Goal: Complete application form

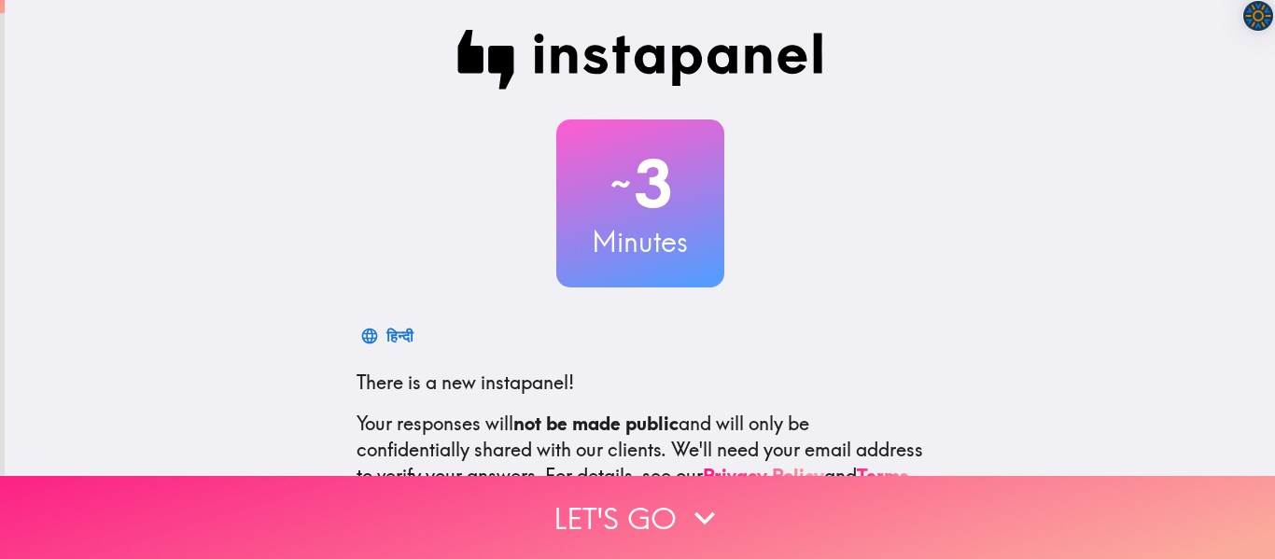
click at [633, 492] on button "Let's go" at bounding box center [637, 517] width 1275 height 83
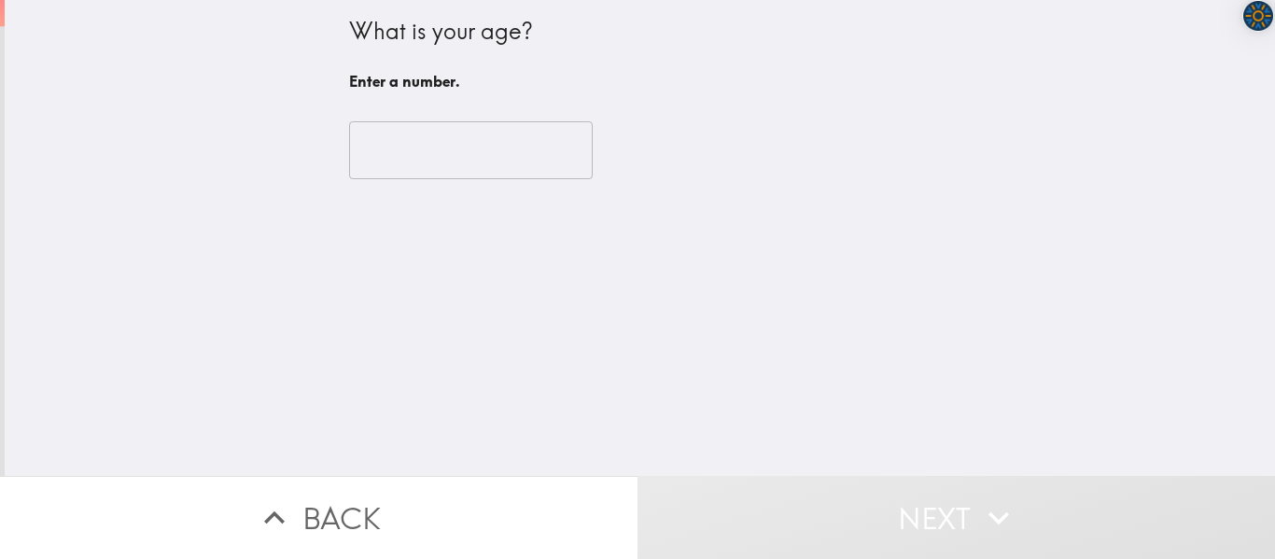
click at [463, 140] on input "number" at bounding box center [471, 150] width 244 height 58
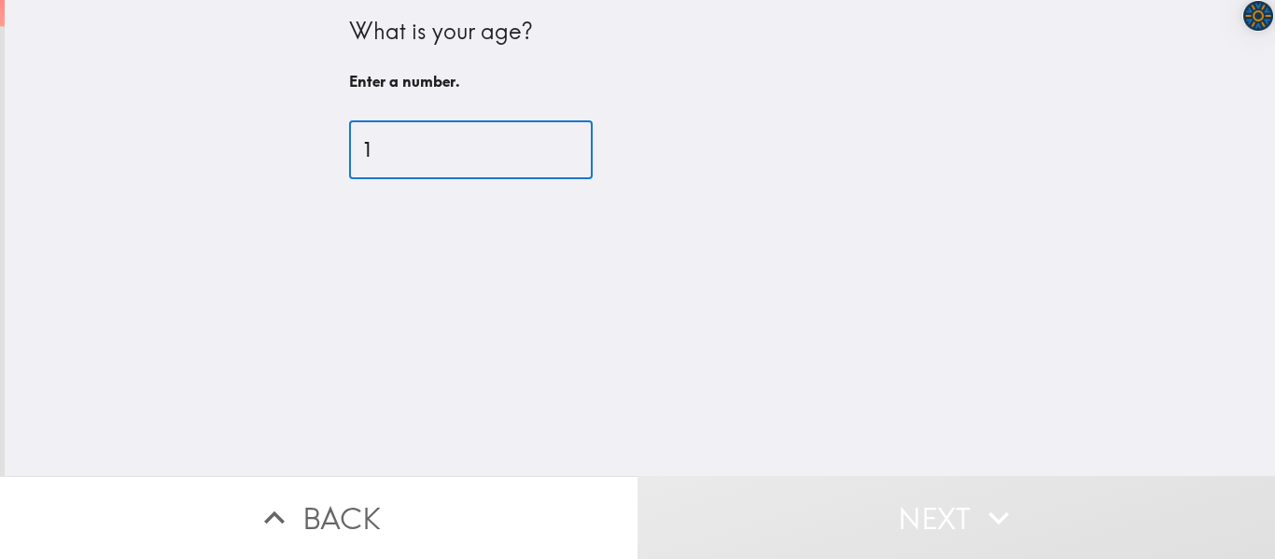
click at [541, 145] on input "1" at bounding box center [471, 150] width 244 height 58
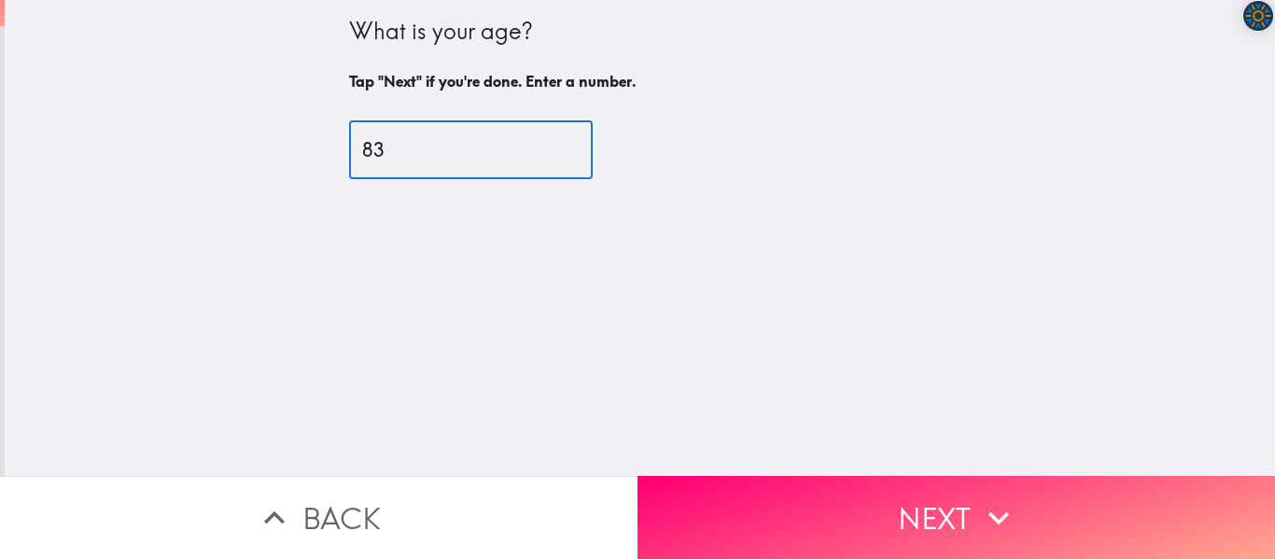
click at [541, 145] on input "83" at bounding box center [471, 150] width 244 height 58
click at [540, 152] on input "82" at bounding box center [471, 150] width 244 height 58
click at [540, 152] on input "80" at bounding box center [471, 150] width 244 height 58
click at [540, 152] on input "79" at bounding box center [471, 150] width 244 height 58
type input "78"
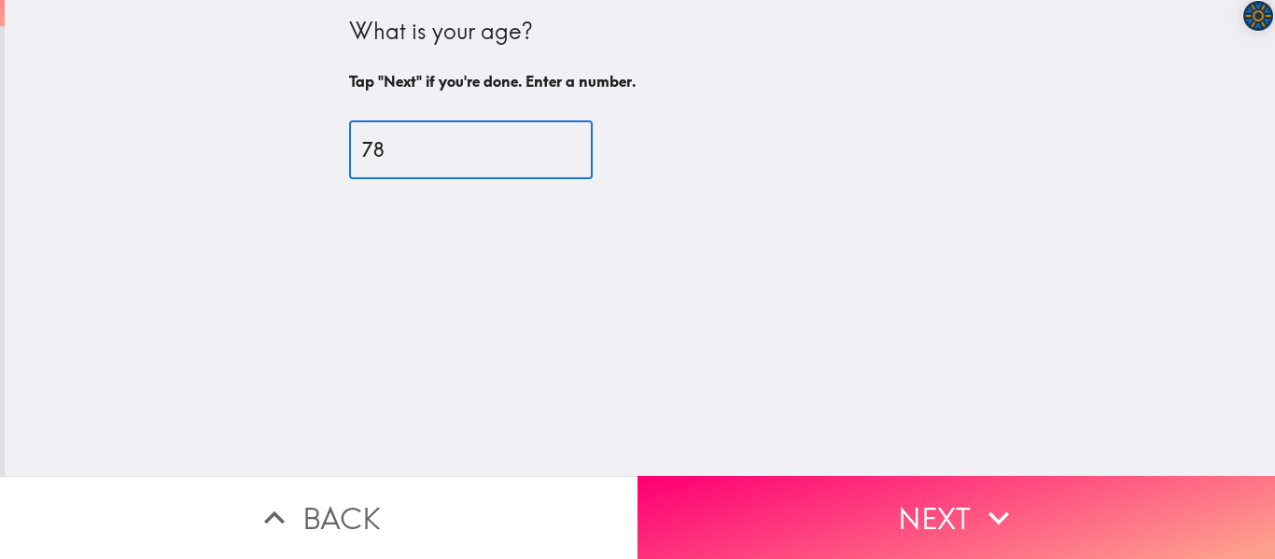
click at [540, 152] on input "78" at bounding box center [471, 150] width 244 height 58
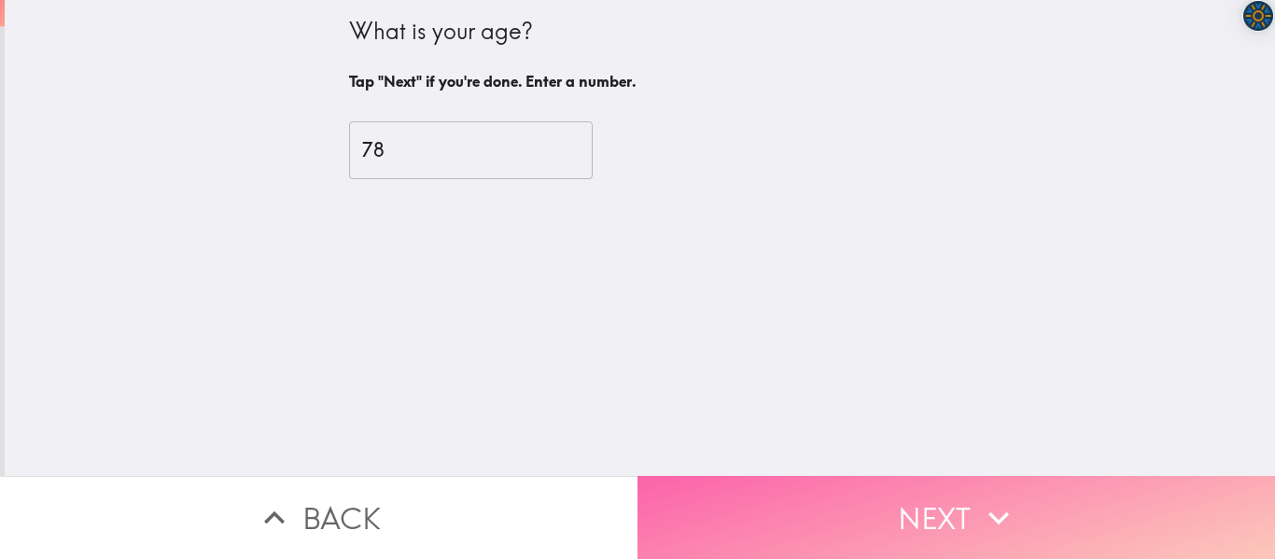
click at [1038, 499] on button "Next" at bounding box center [957, 517] width 638 height 83
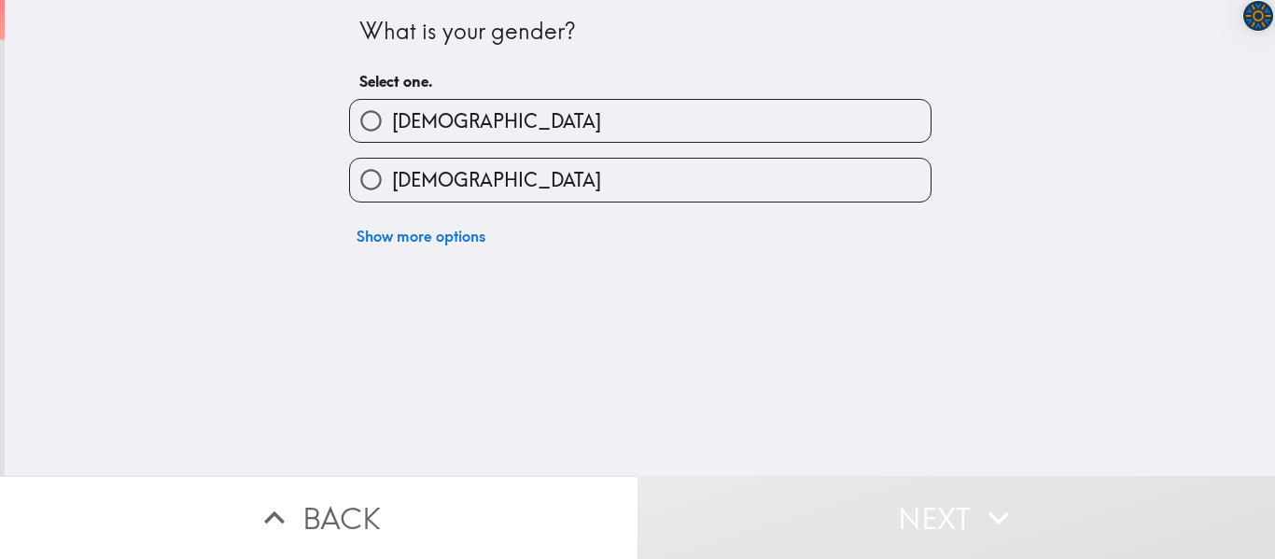
click at [548, 169] on label "[DEMOGRAPHIC_DATA]" at bounding box center [640, 180] width 581 height 42
click at [392, 169] on input "[DEMOGRAPHIC_DATA]" at bounding box center [371, 180] width 42 height 42
radio input "true"
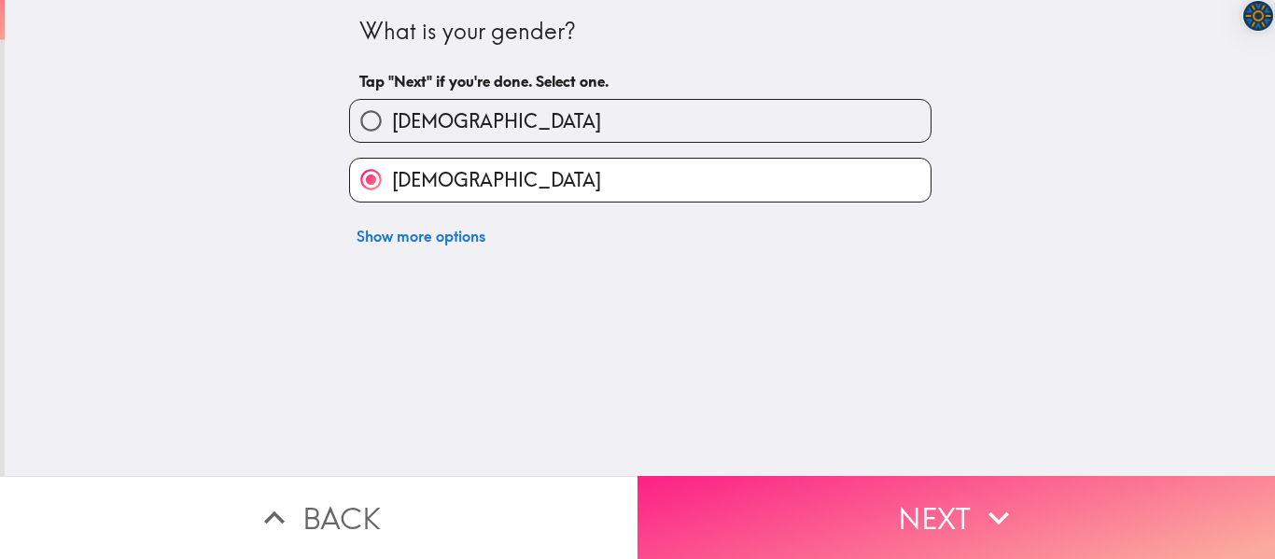
click at [961, 496] on button "Next" at bounding box center [957, 517] width 638 height 83
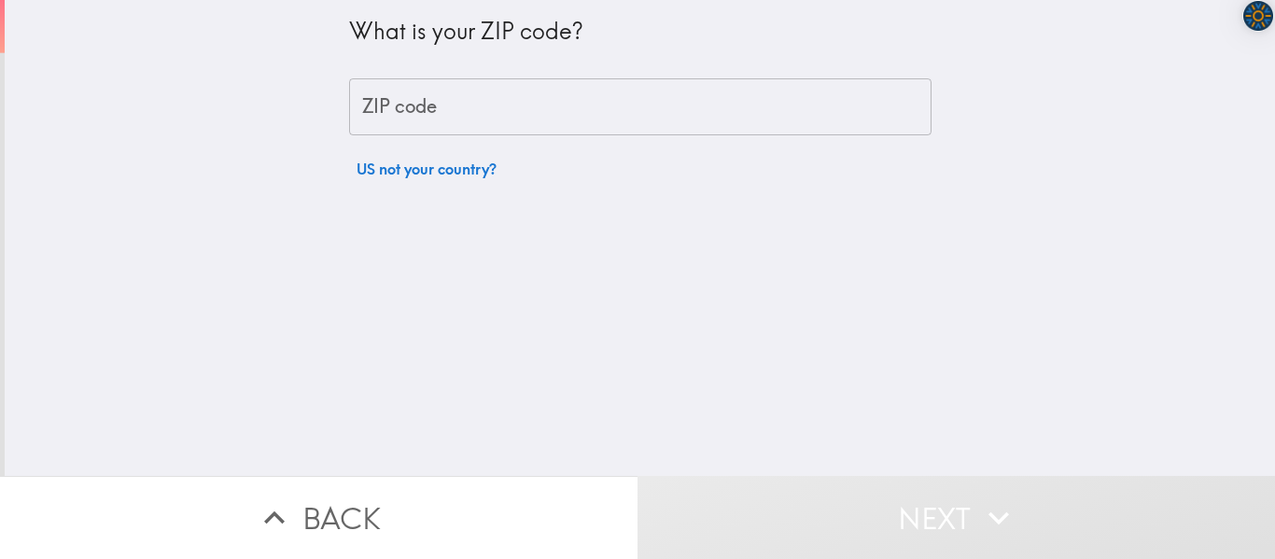
click at [457, 110] on input "ZIP code" at bounding box center [640, 107] width 583 height 58
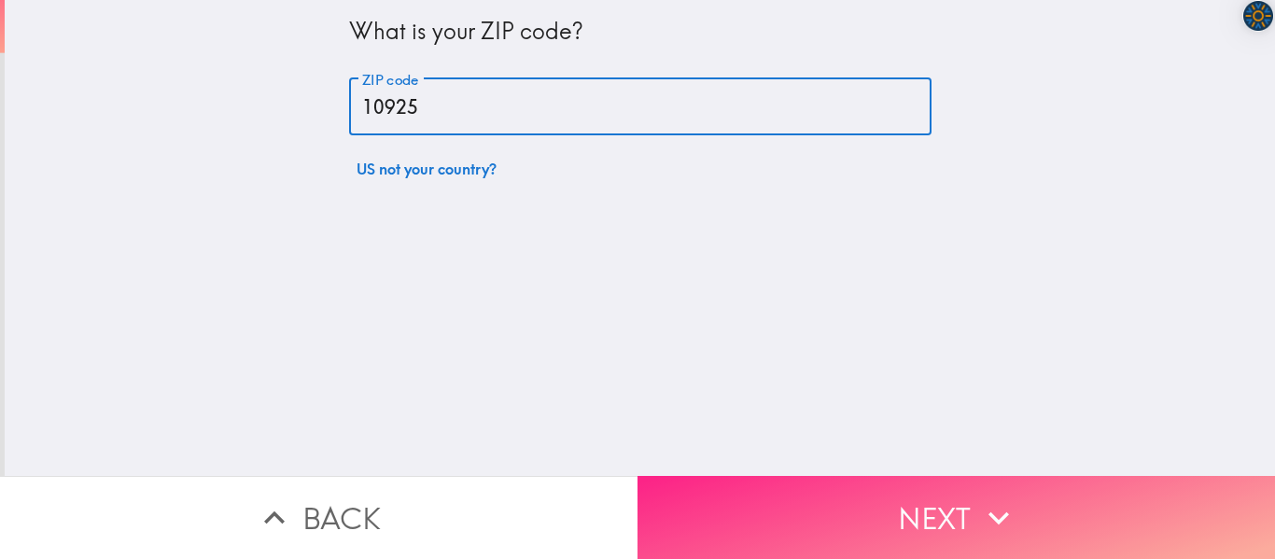
type input "10925"
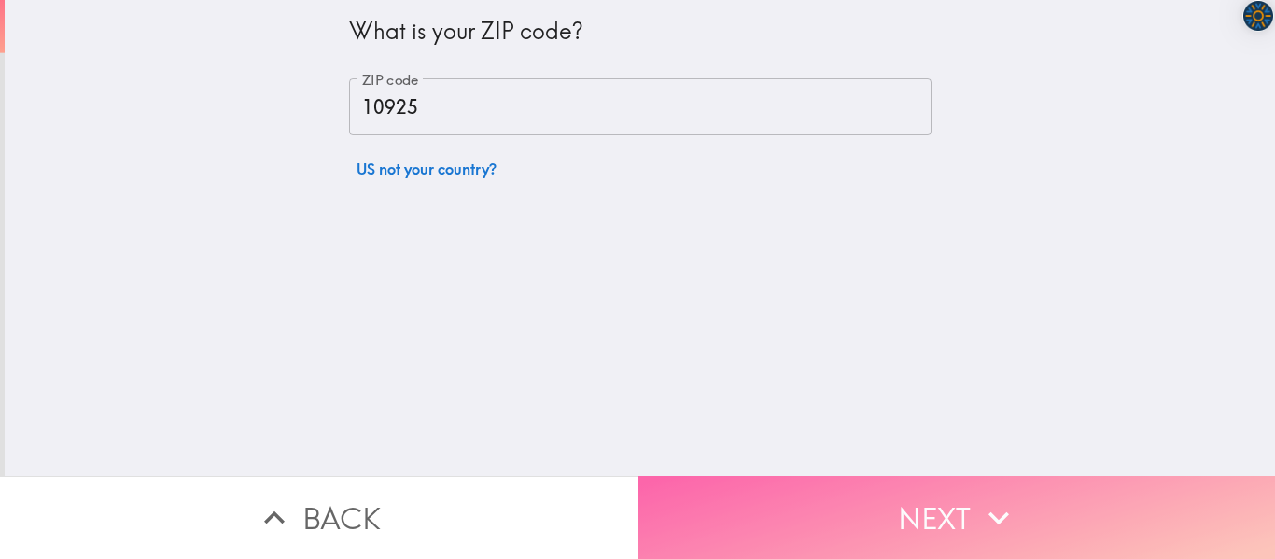
click at [978, 509] on icon "button" at bounding box center [998, 518] width 41 height 41
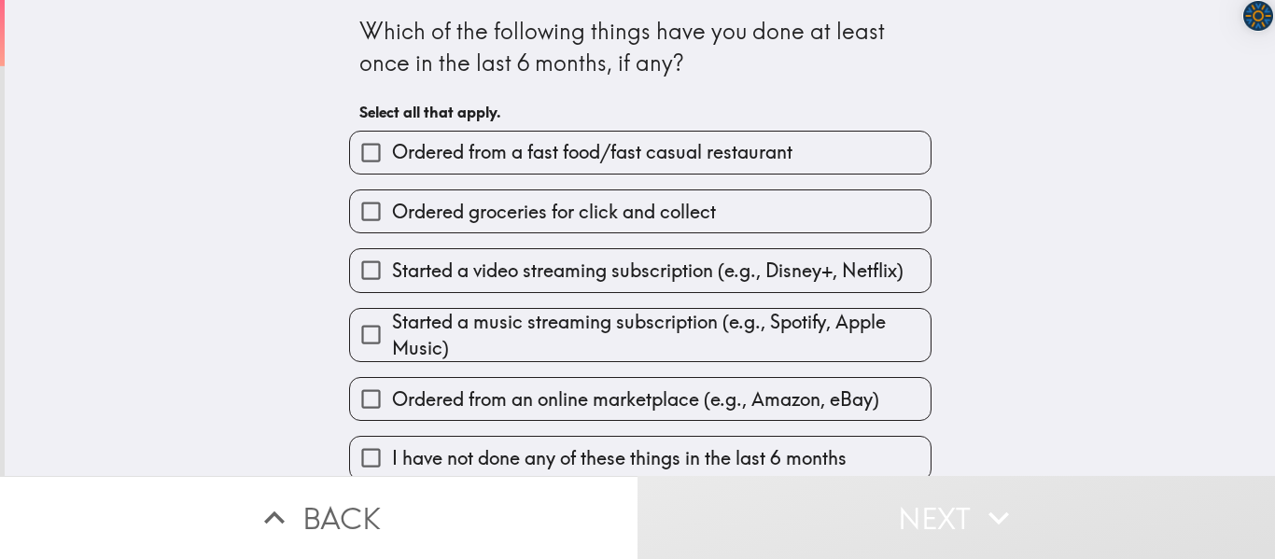
click at [350, 267] on input "Started a video streaming subscription (e.g., Disney+, Netflix)" at bounding box center [371, 270] width 42 height 42
checkbox input "true"
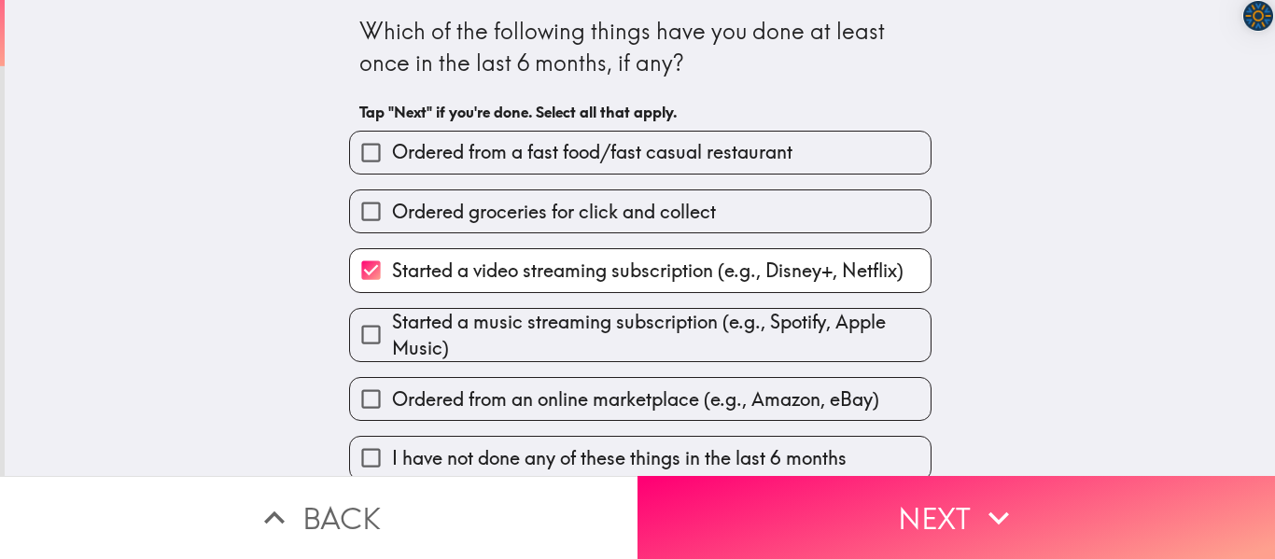
click at [350, 388] on input "Ordered from an online marketplace (e.g., Amazon, eBay)" at bounding box center [371, 399] width 42 height 42
checkbox input "true"
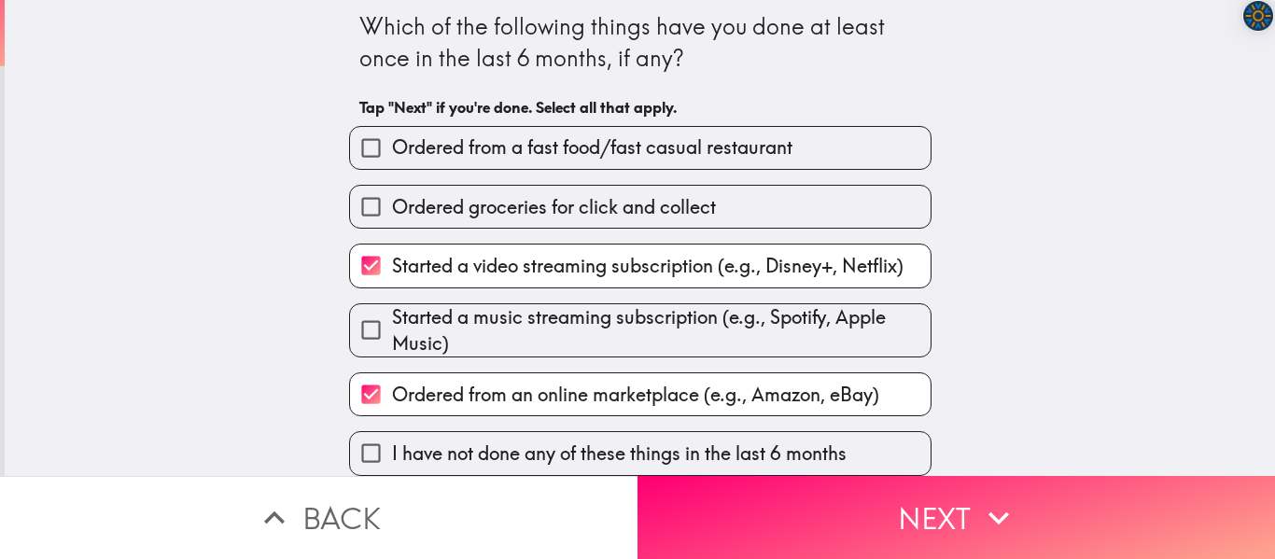
scroll to position [19, 0]
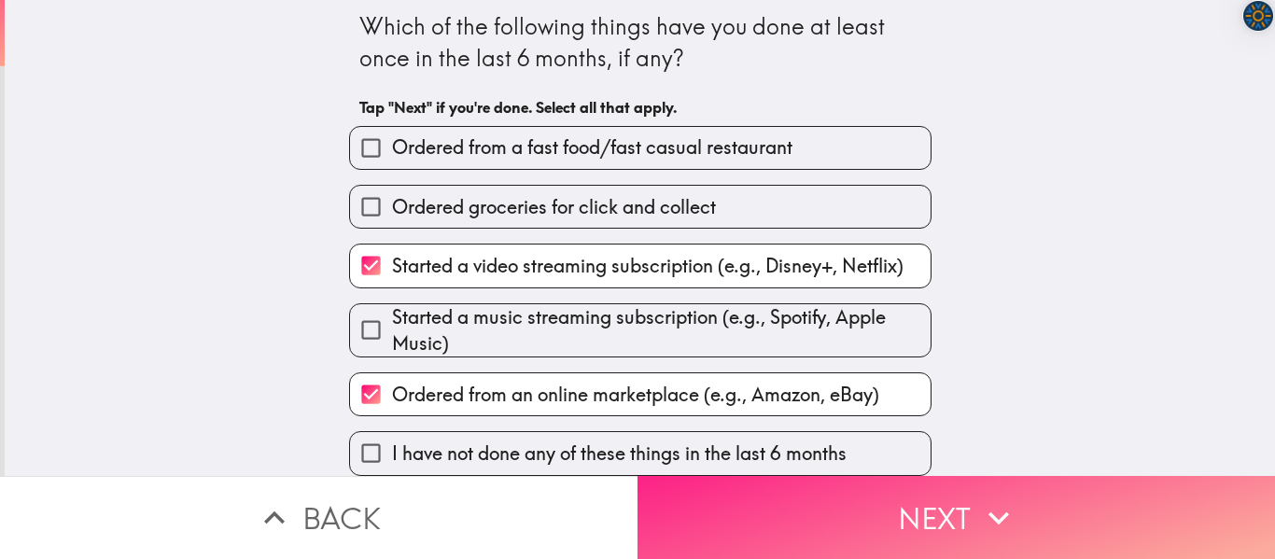
click at [1032, 505] on button "Next" at bounding box center [957, 517] width 638 height 83
